Goal: Obtain resource: Download file/media

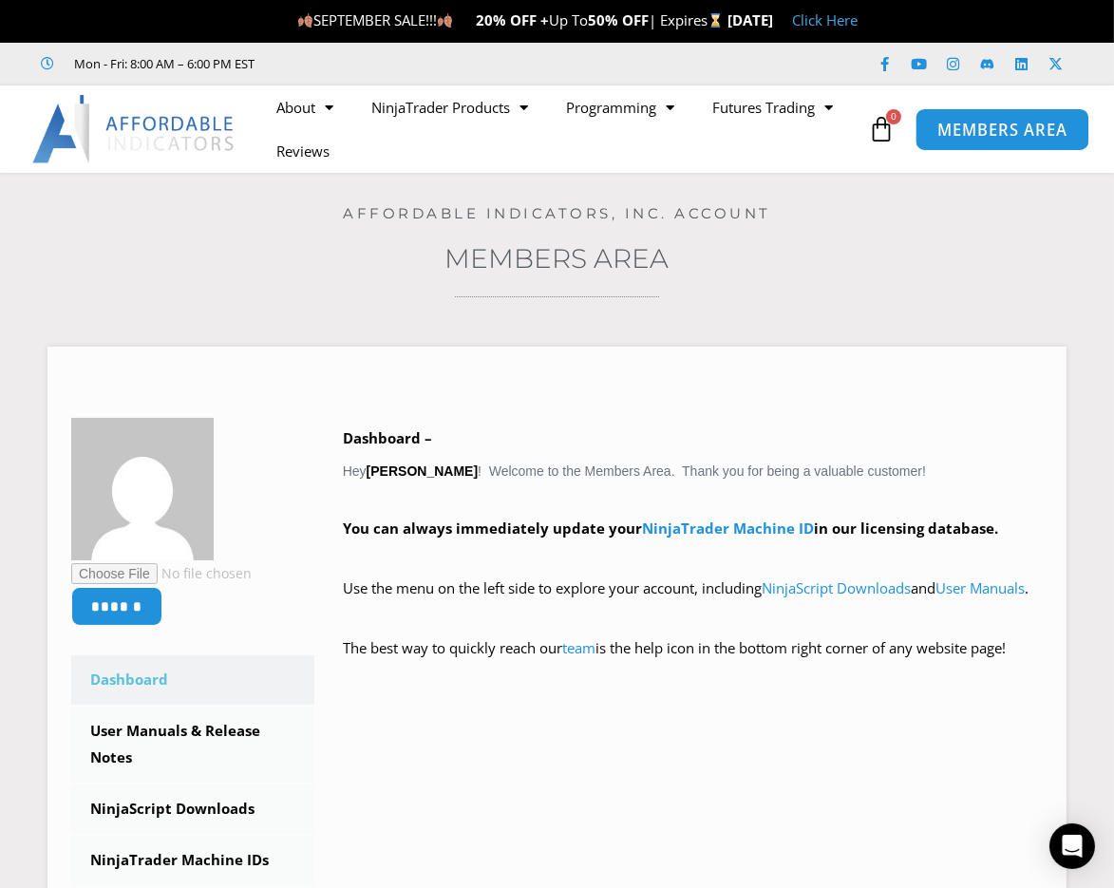
click at [983, 131] on span "MEMBERS AREA" at bounding box center [1003, 130] width 130 height 16
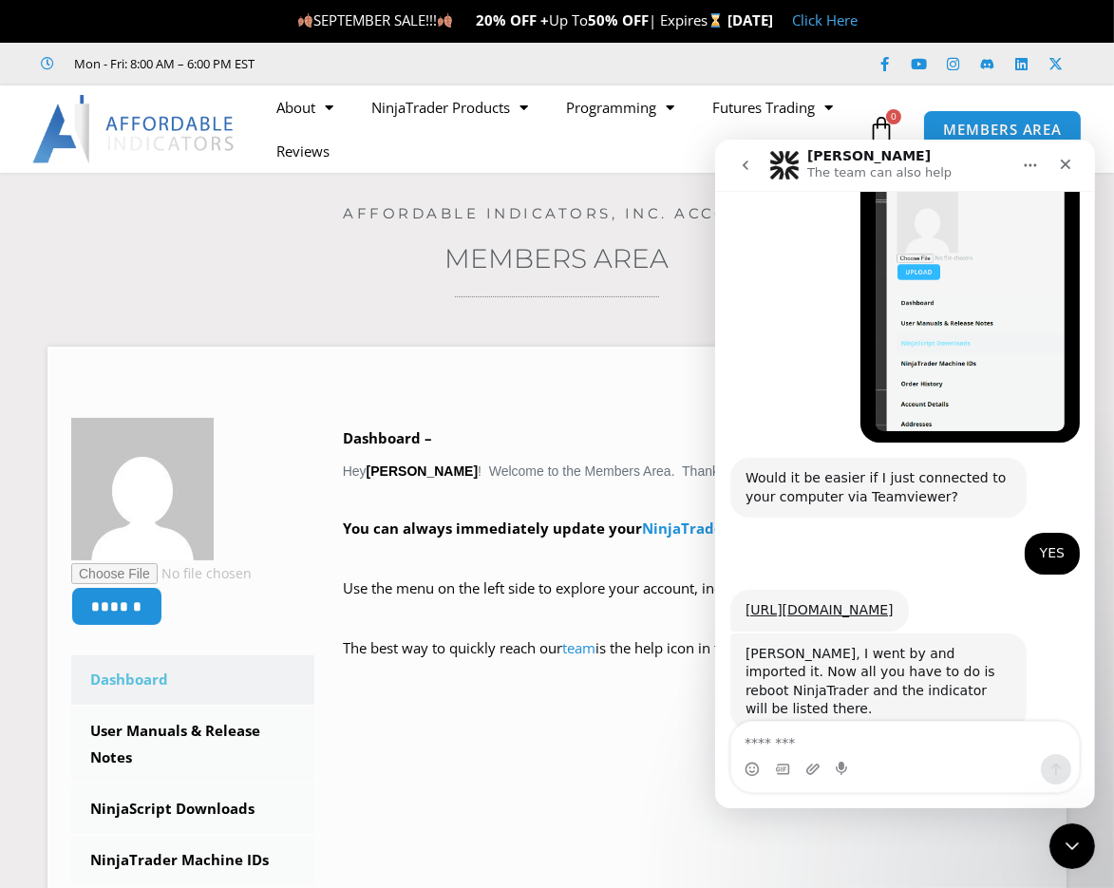
scroll to position [5255, 0]
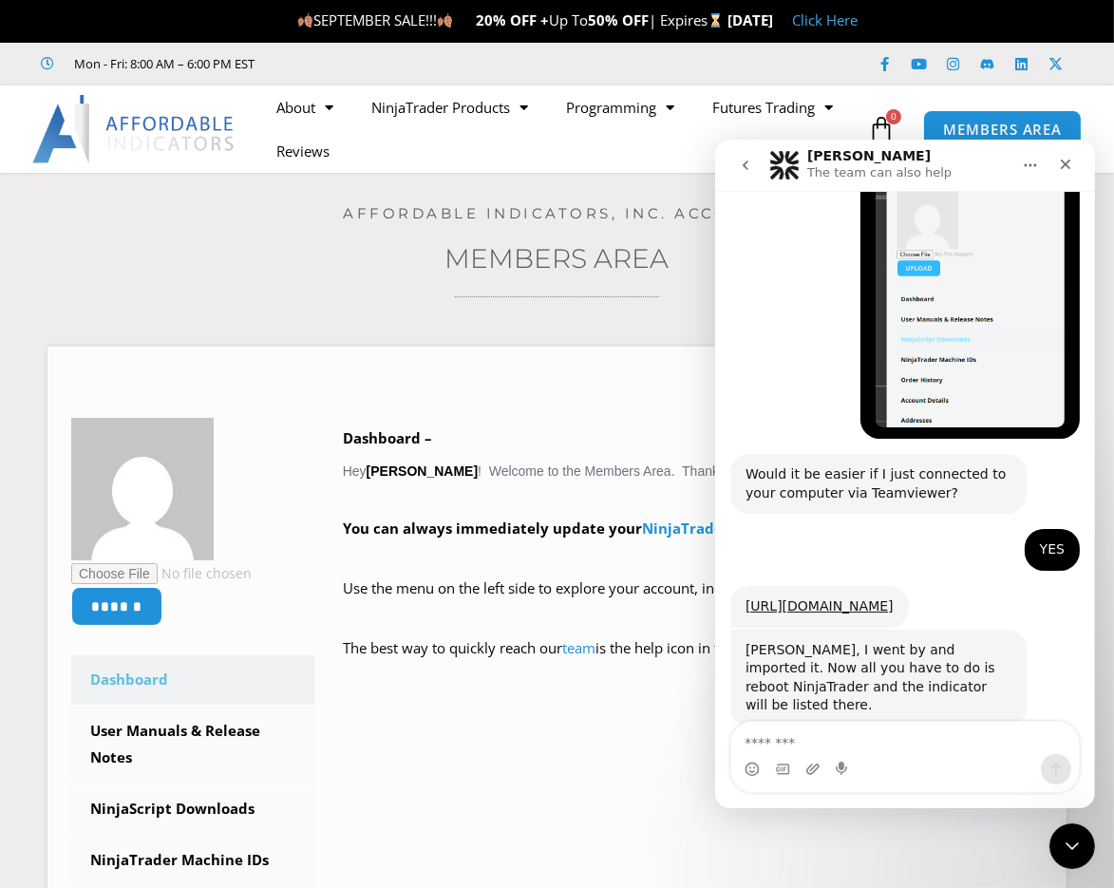
click at [872, 742] on textarea "Message…" at bounding box center [904, 737] width 348 height 32
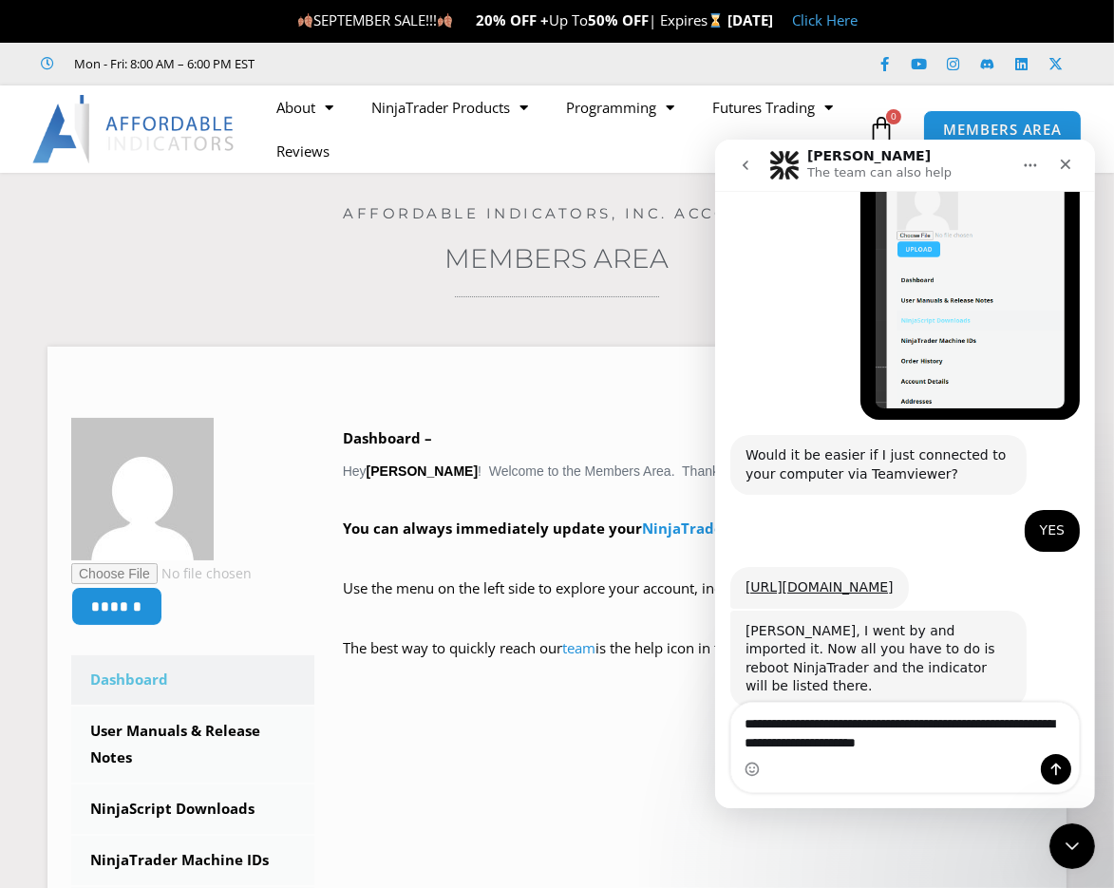
type textarea "**********"
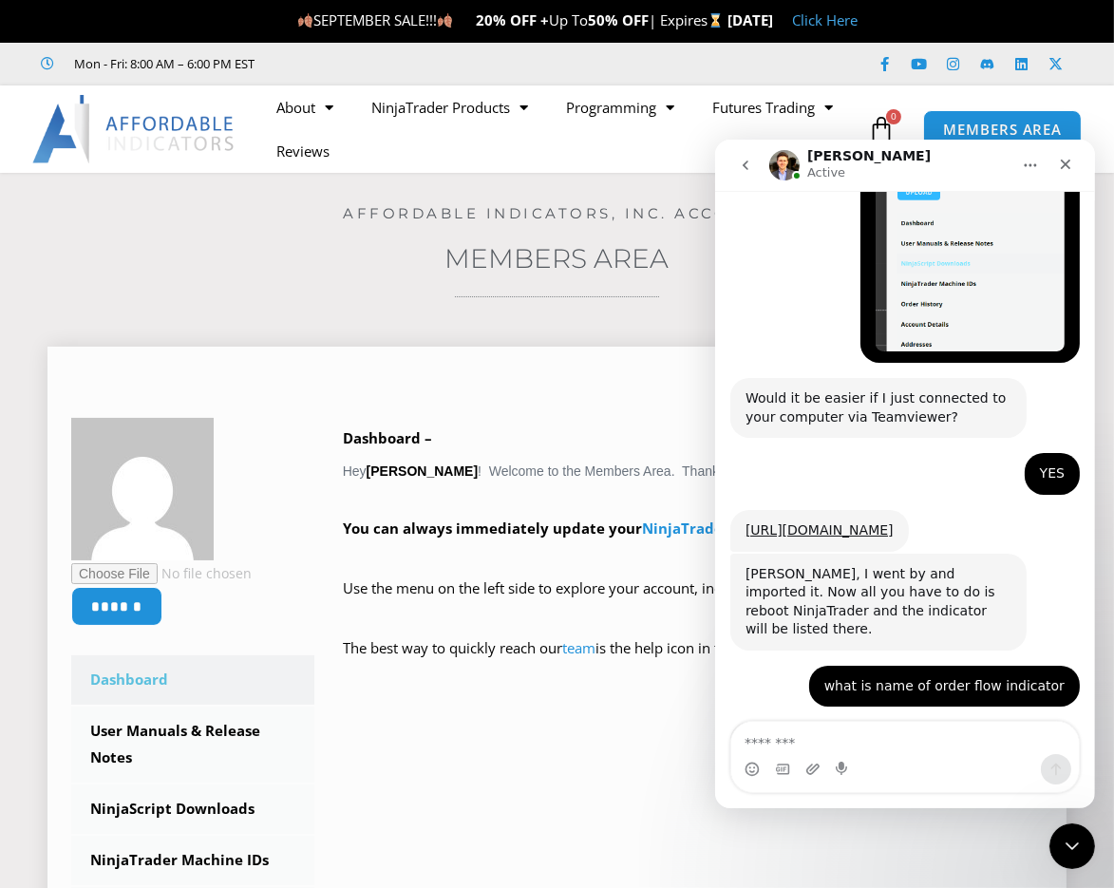
scroll to position [95, 0]
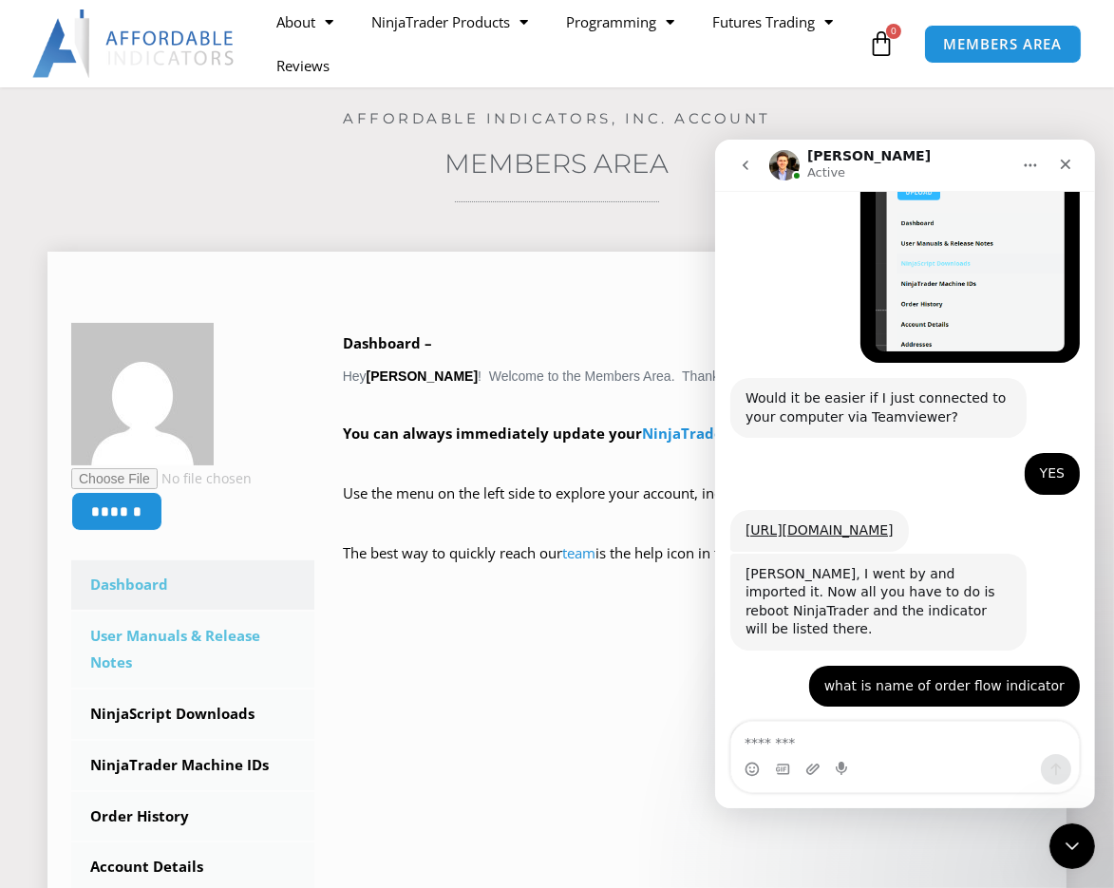
click at [133, 632] on link "User Manuals & Release Notes" at bounding box center [192, 650] width 243 height 76
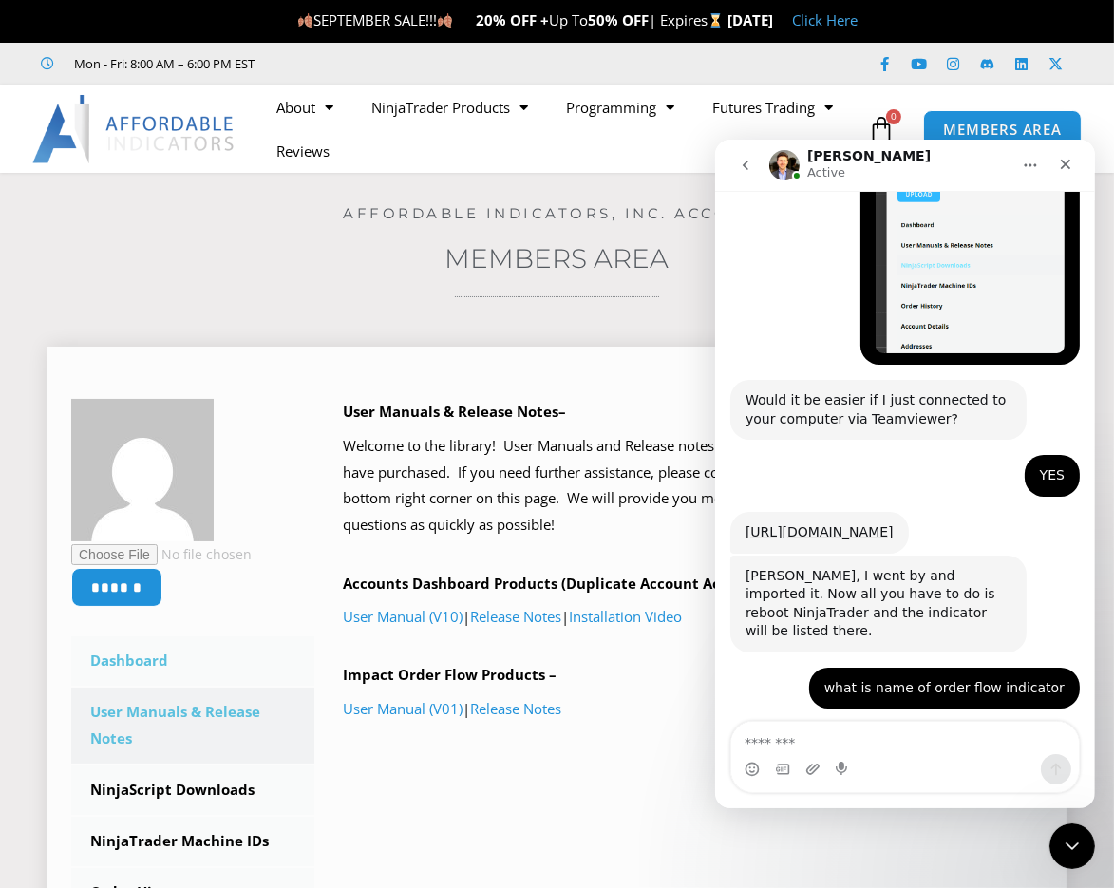
scroll to position [5331, 0]
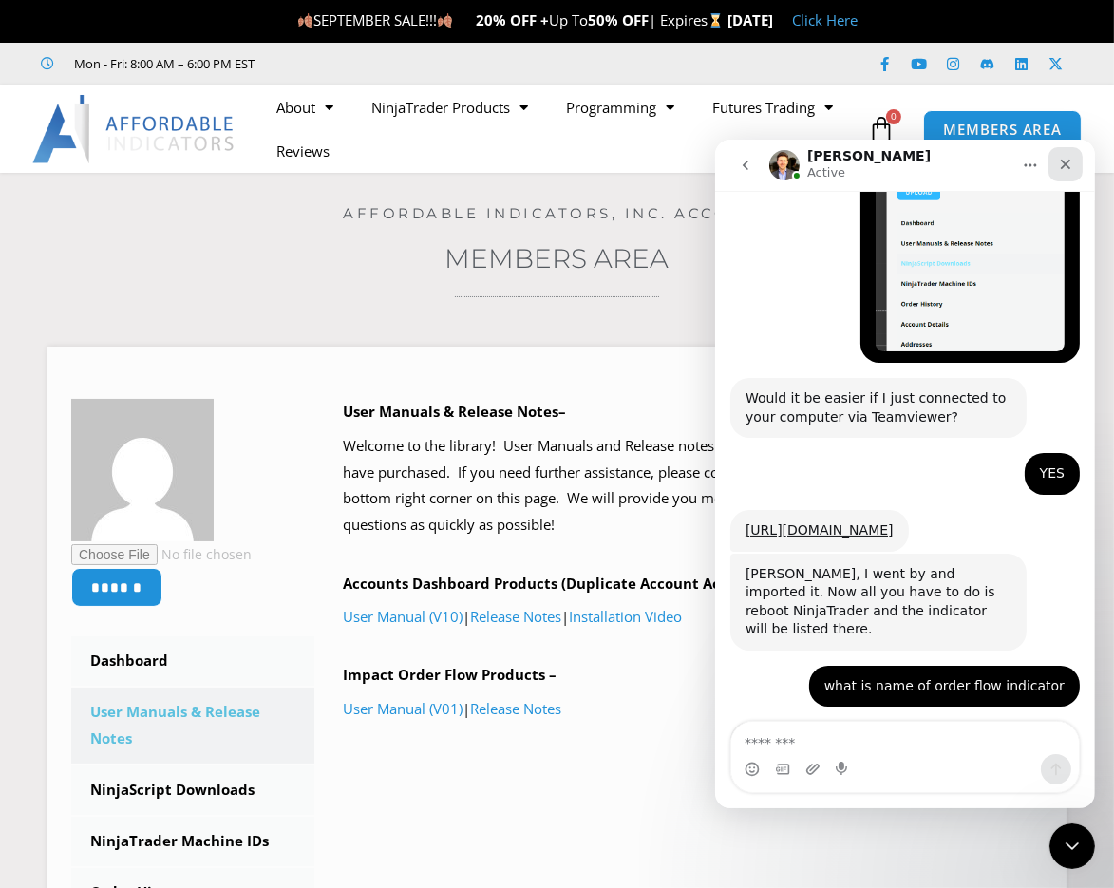
click at [1068, 161] on icon "Close" at bounding box center [1064, 163] width 15 height 15
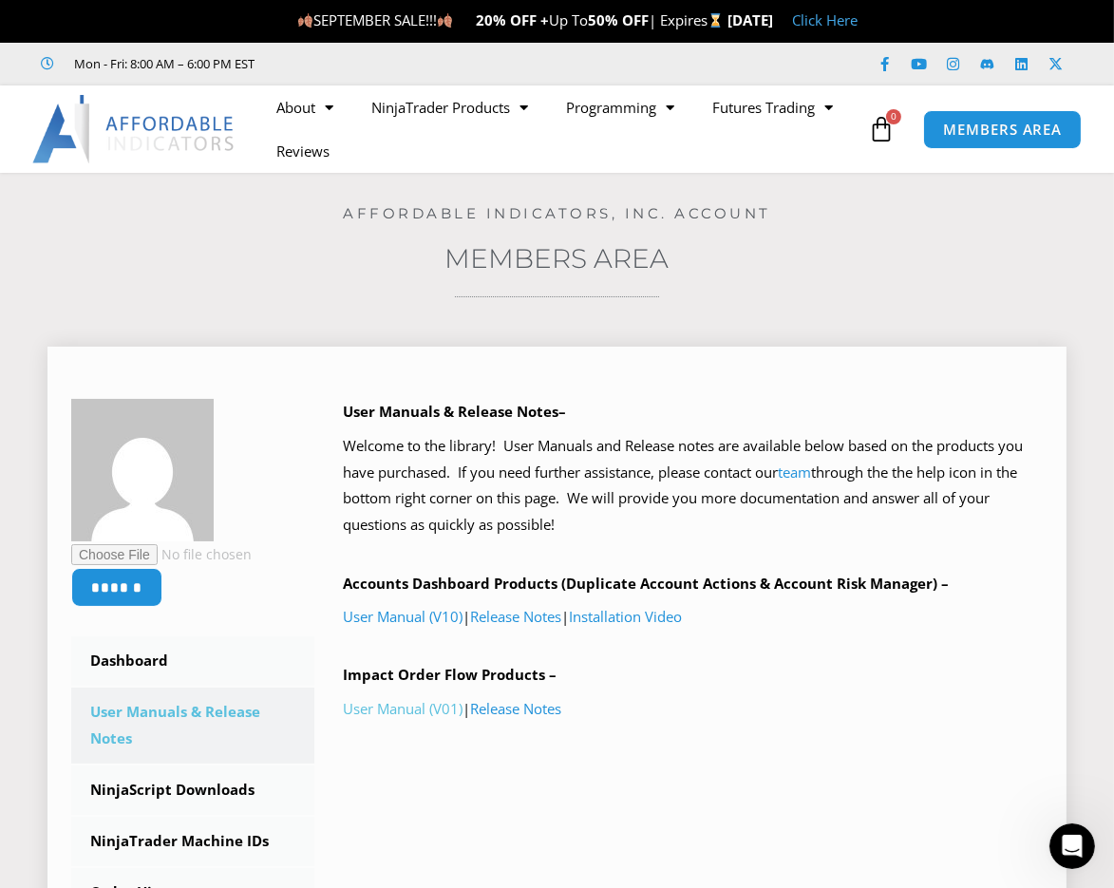
click at [392, 706] on link "User Manual (V01)" at bounding box center [403, 708] width 120 height 19
